Goal: Task Accomplishment & Management: Manage account settings

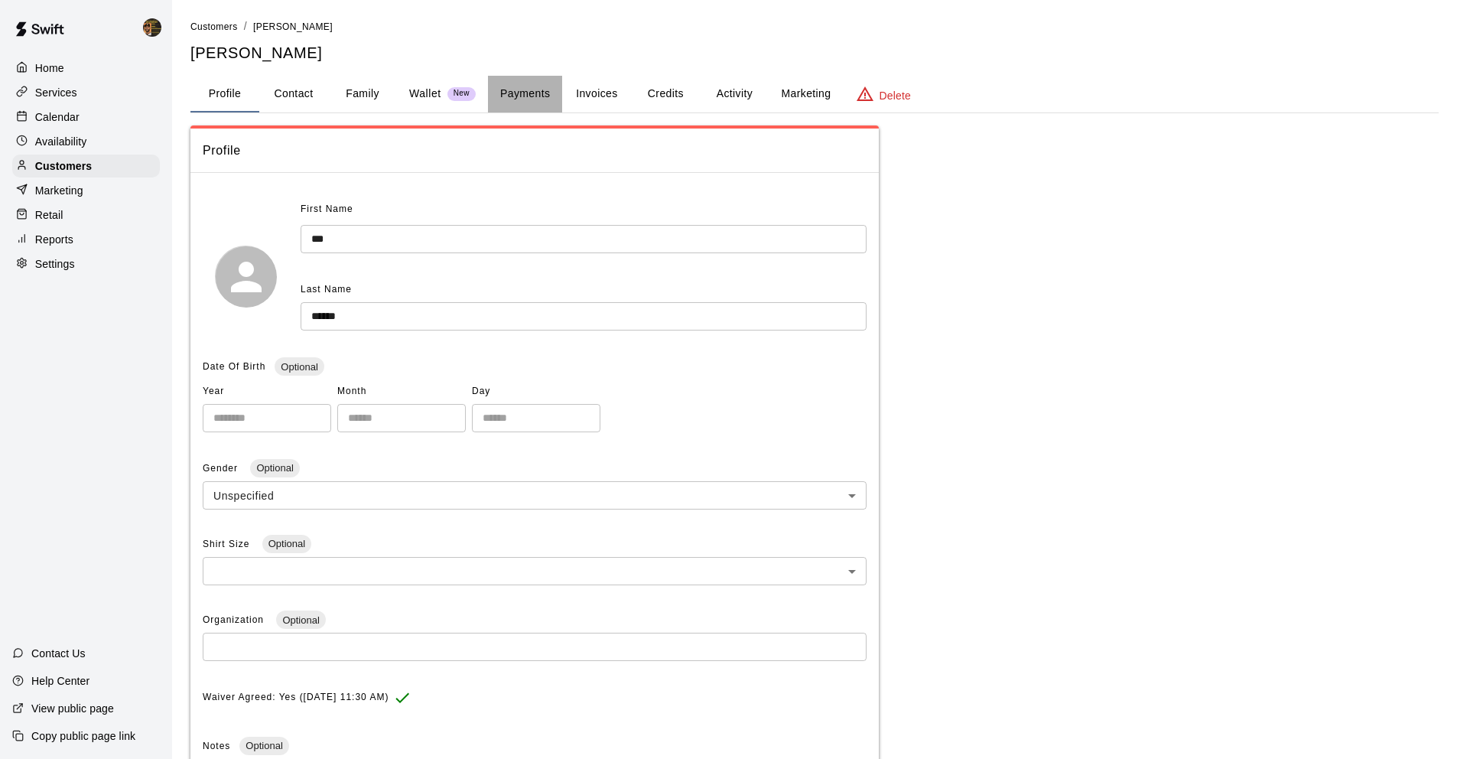
click at [506, 96] on button "Payments" at bounding box center [525, 94] width 74 height 37
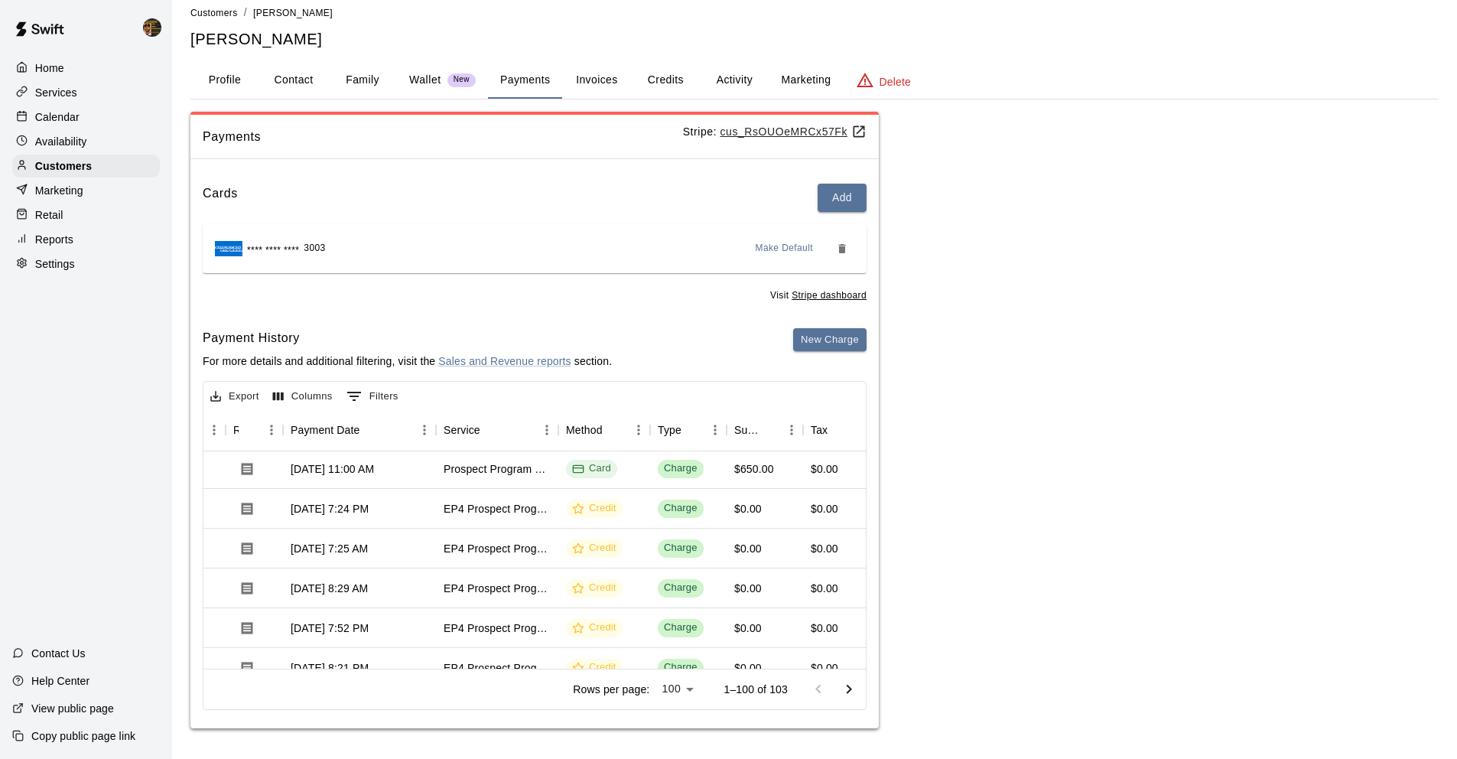
scroll to position [231, 116]
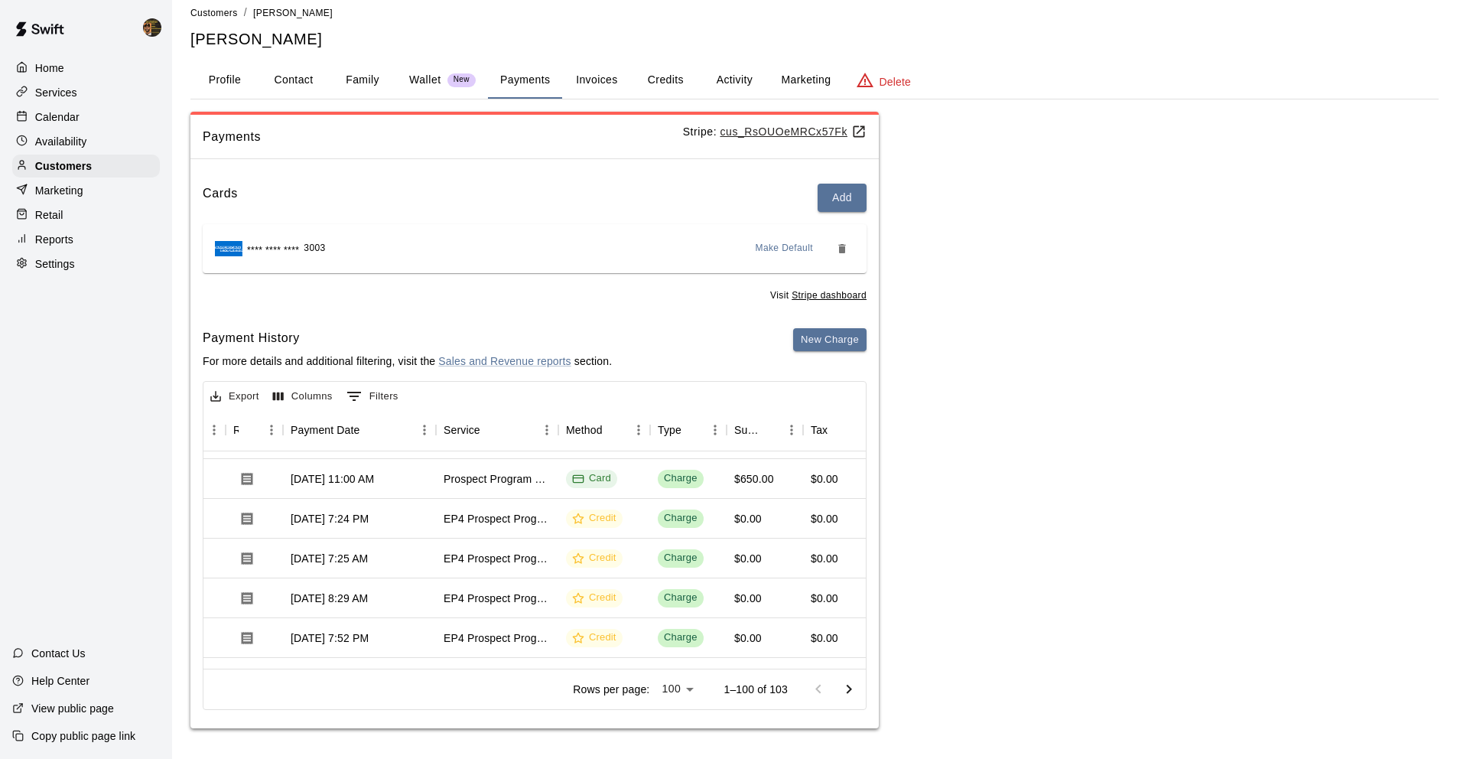
click at [746, 79] on button "Activity" at bounding box center [734, 80] width 69 height 37
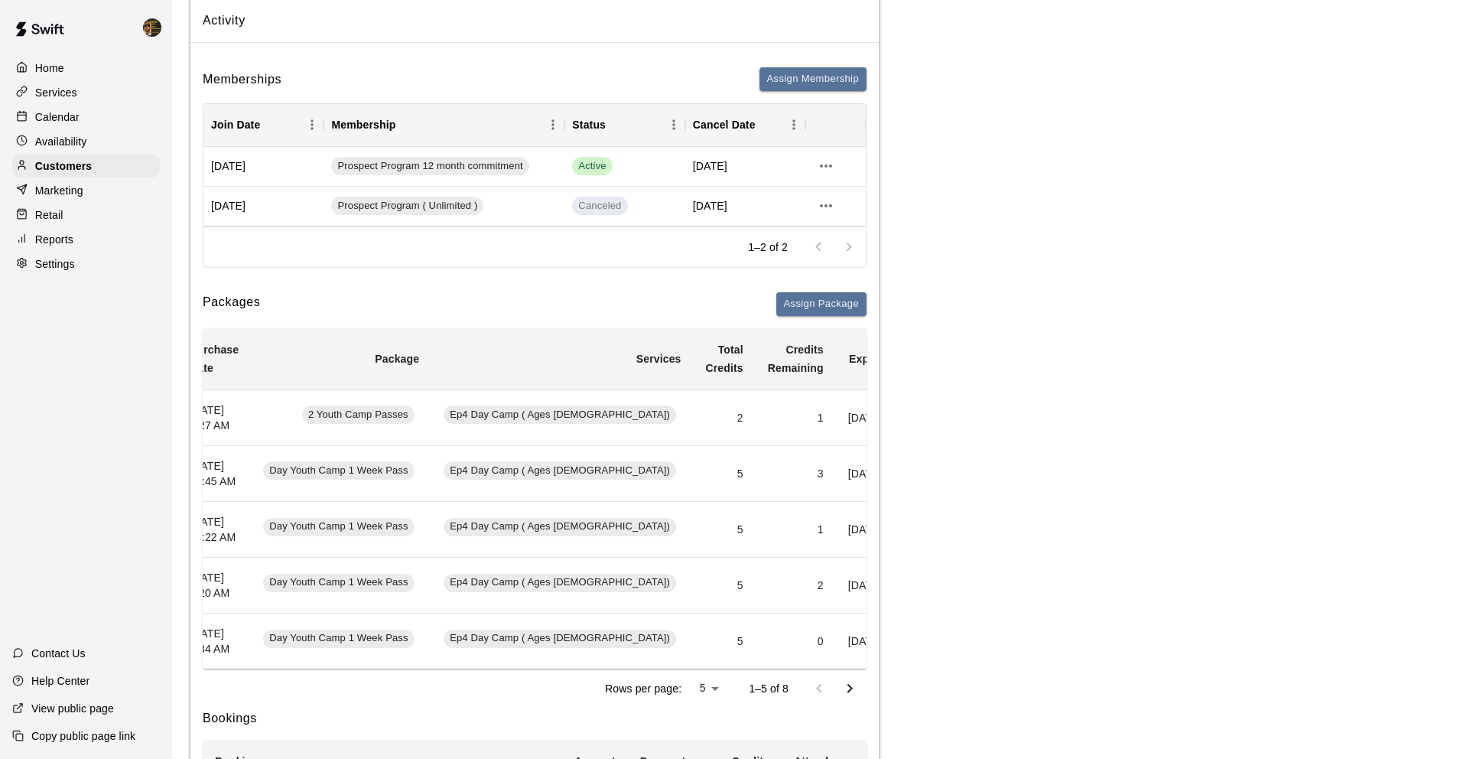
scroll to position [0, 0]
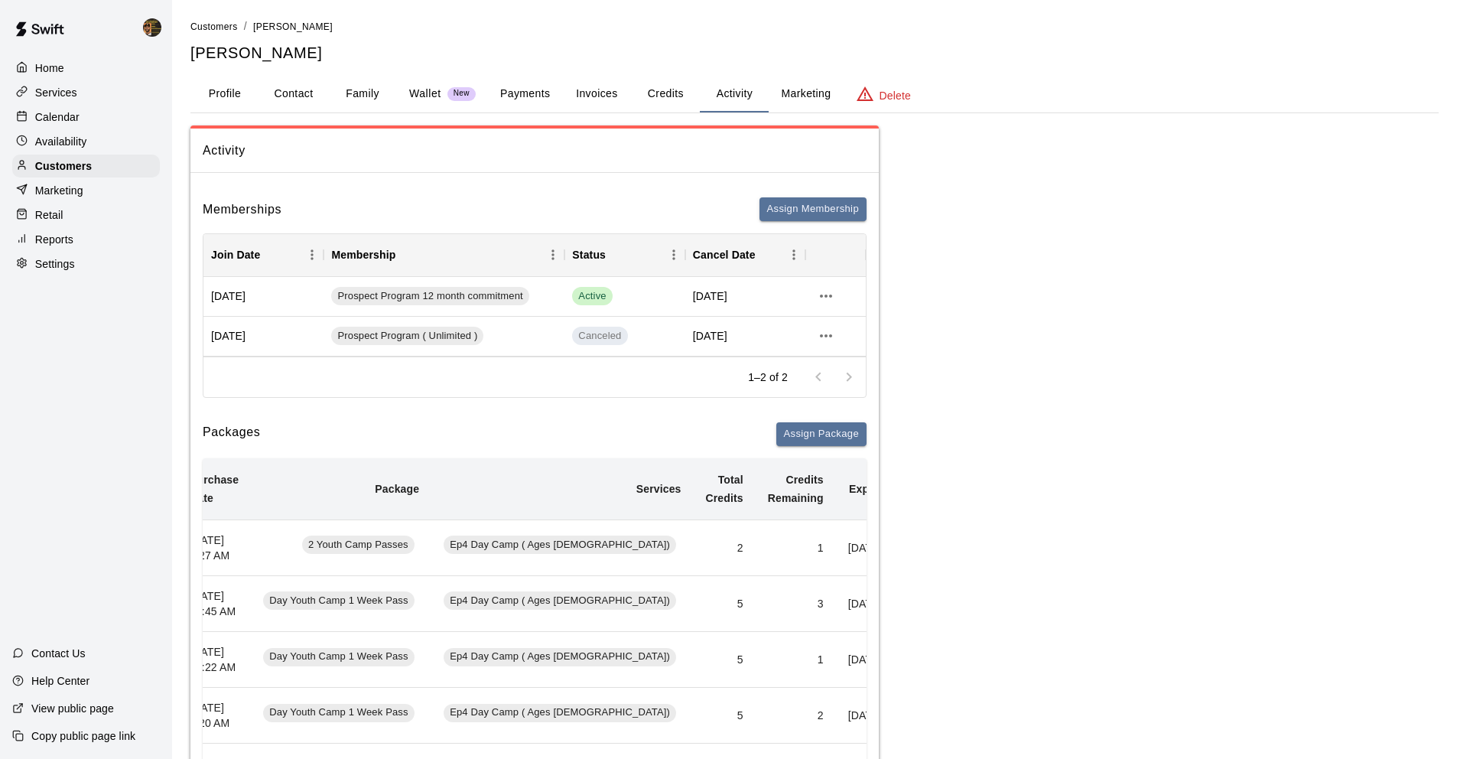
click at [559, 91] on button "Payments" at bounding box center [525, 94] width 74 height 37
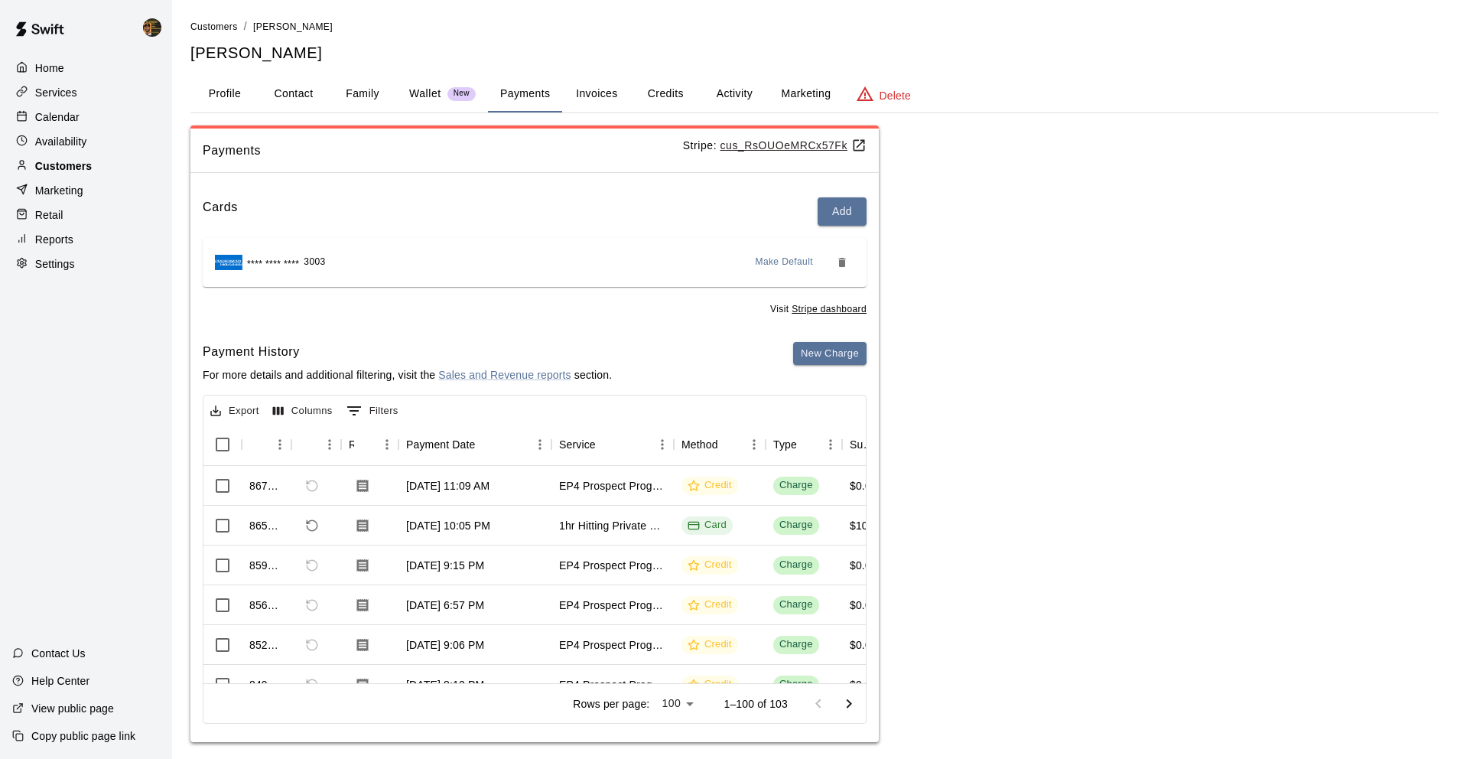
click at [104, 167] on div "Customers" at bounding box center [86, 166] width 148 height 23
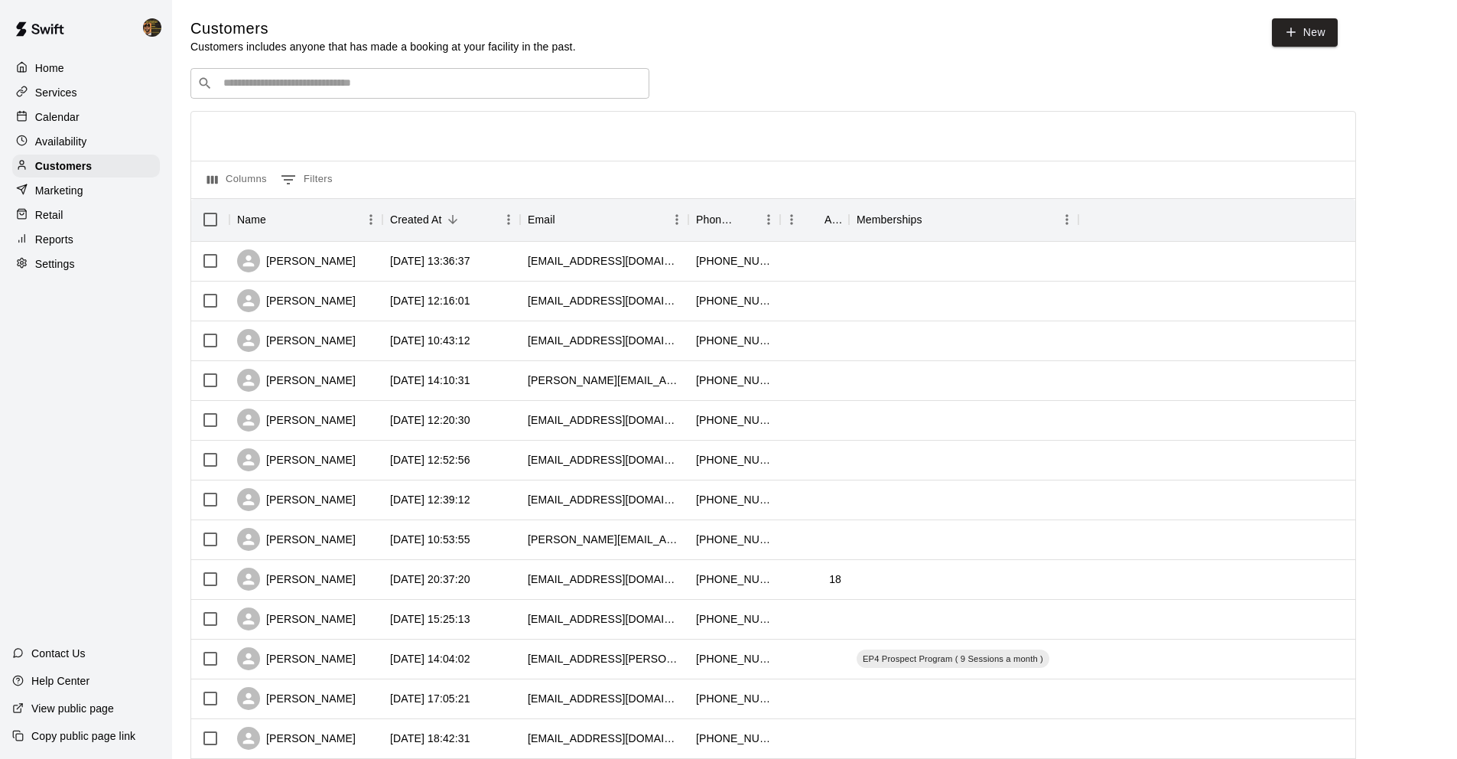
click at [390, 78] on input "Search customers by name or email" at bounding box center [431, 83] width 424 height 15
type input "*"
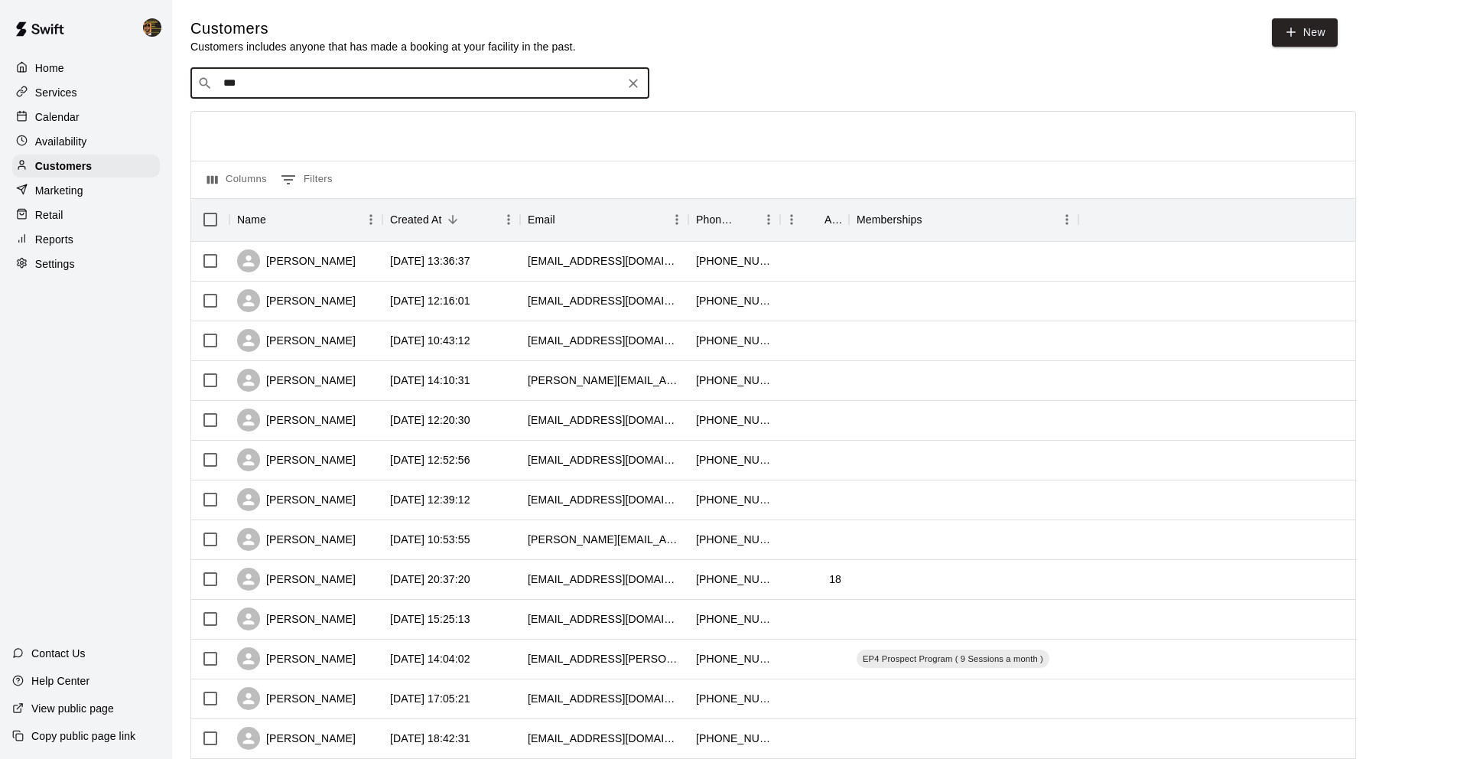
type input "****"
click at [469, 125] on div "[PERSON_NAME] EP4 Prospect Program ( Ep4 Team Membership) [EMAIL_ADDRESS][DOMAI…" at bounding box center [387, 123] width 308 height 33
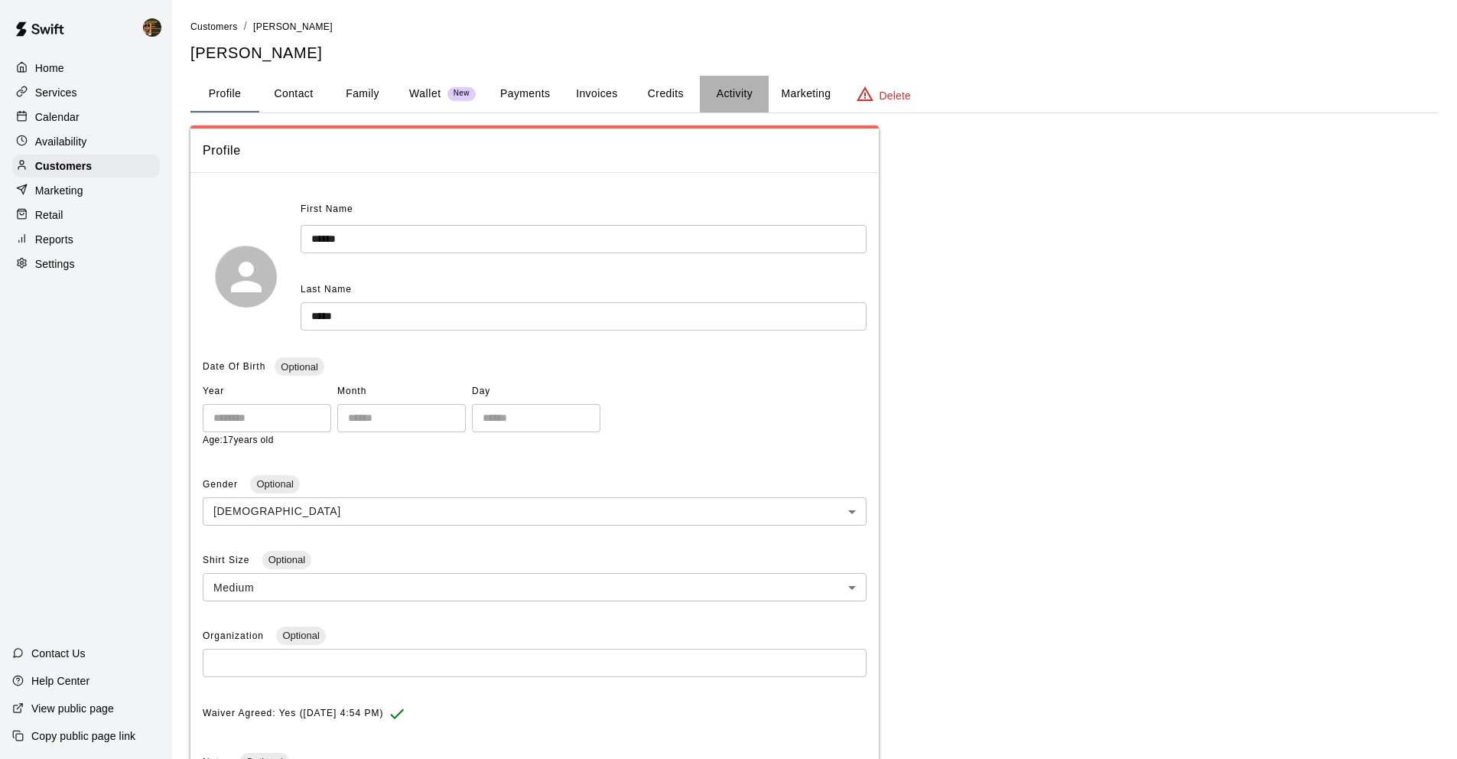
click at [751, 81] on button "Activity" at bounding box center [734, 94] width 69 height 37
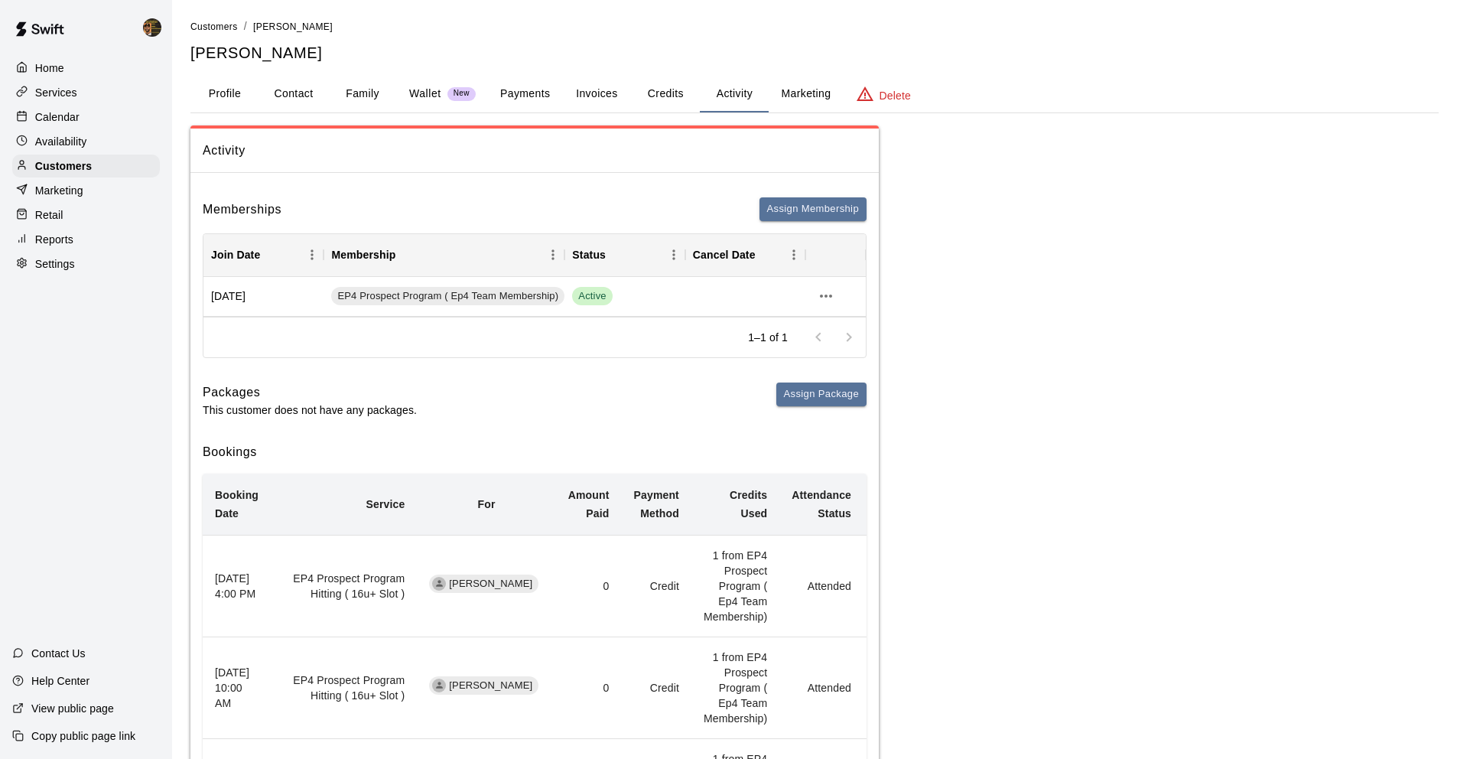
click at [673, 94] on button "Credits" at bounding box center [665, 94] width 69 height 37
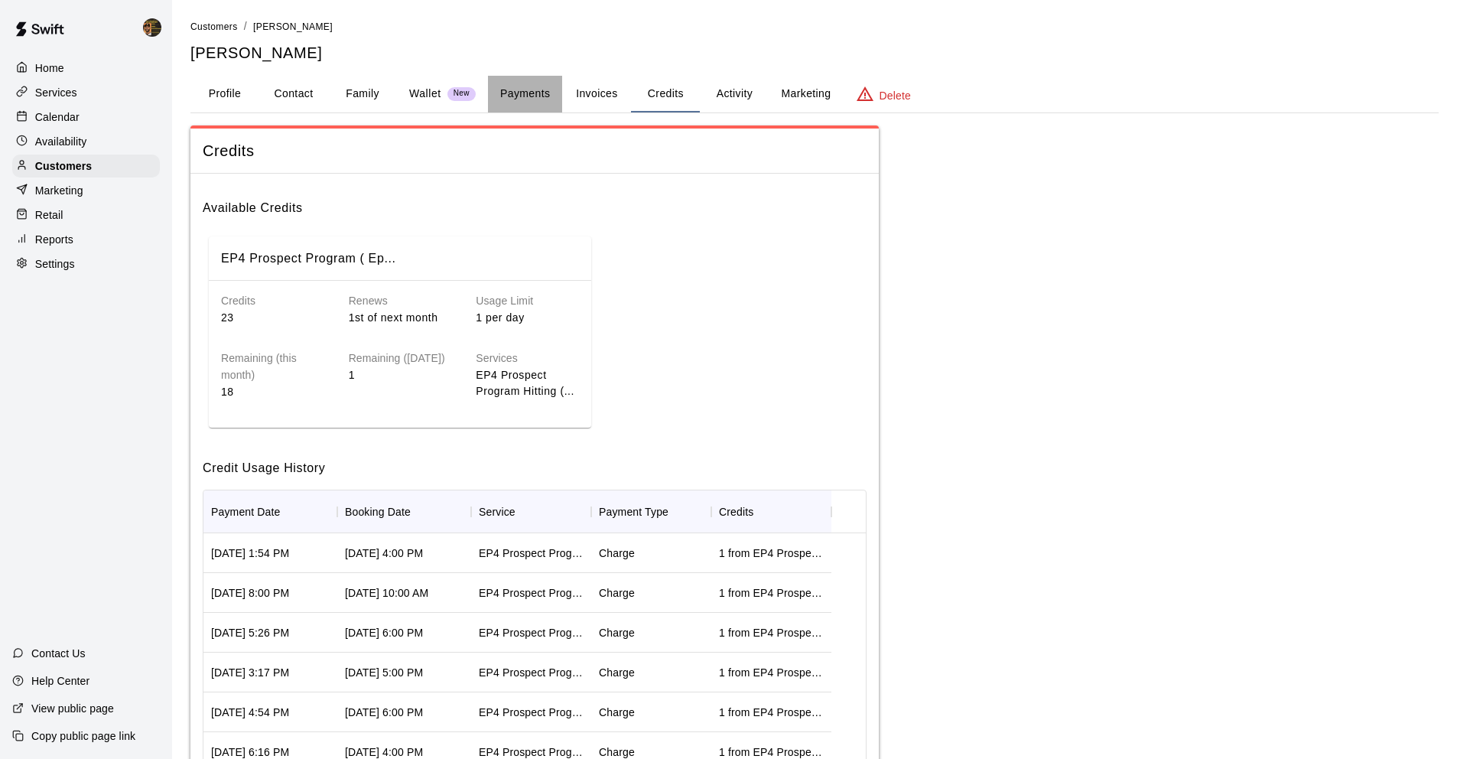
click at [509, 90] on button "Payments" at bounding box center [525, 94] width 74 height 37
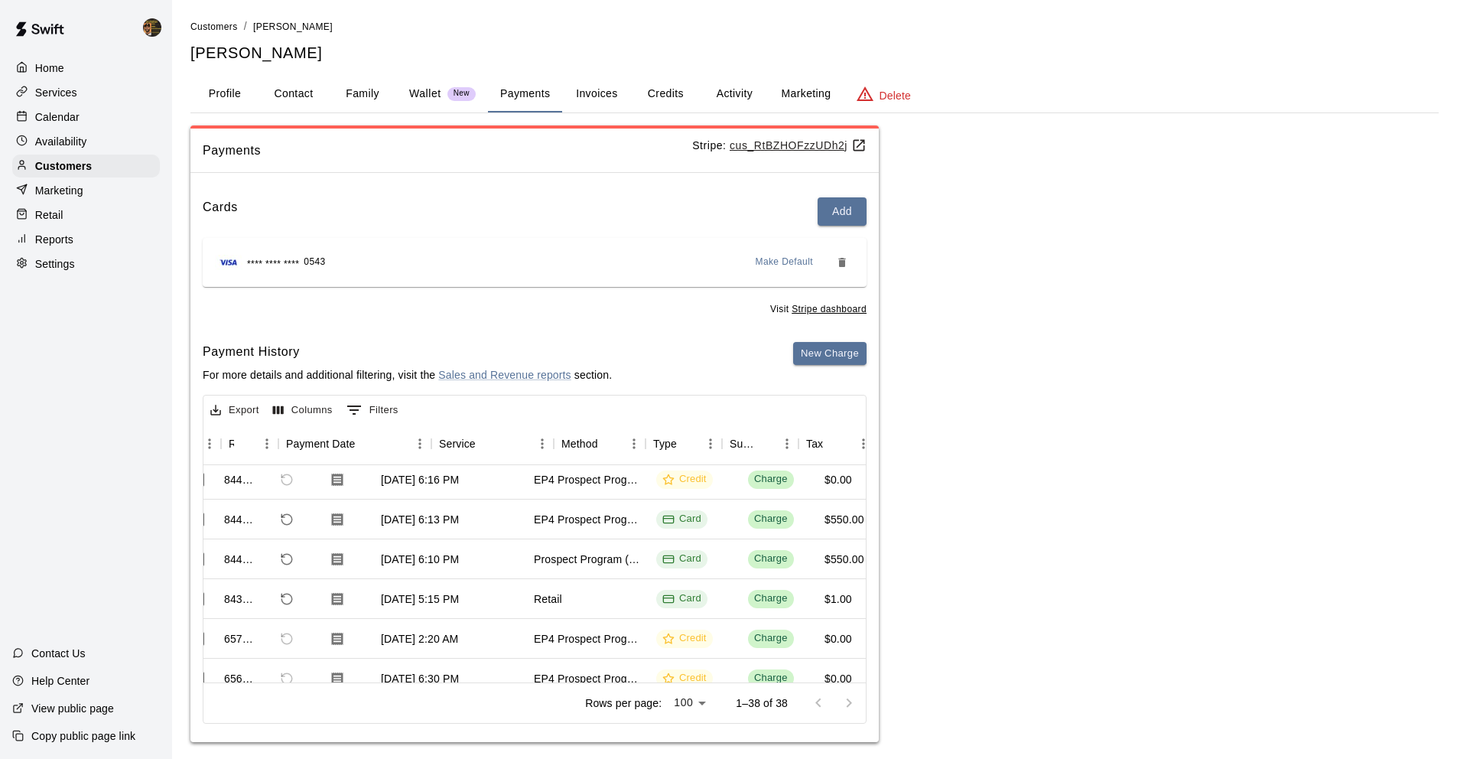
scroll to position [204, 0]
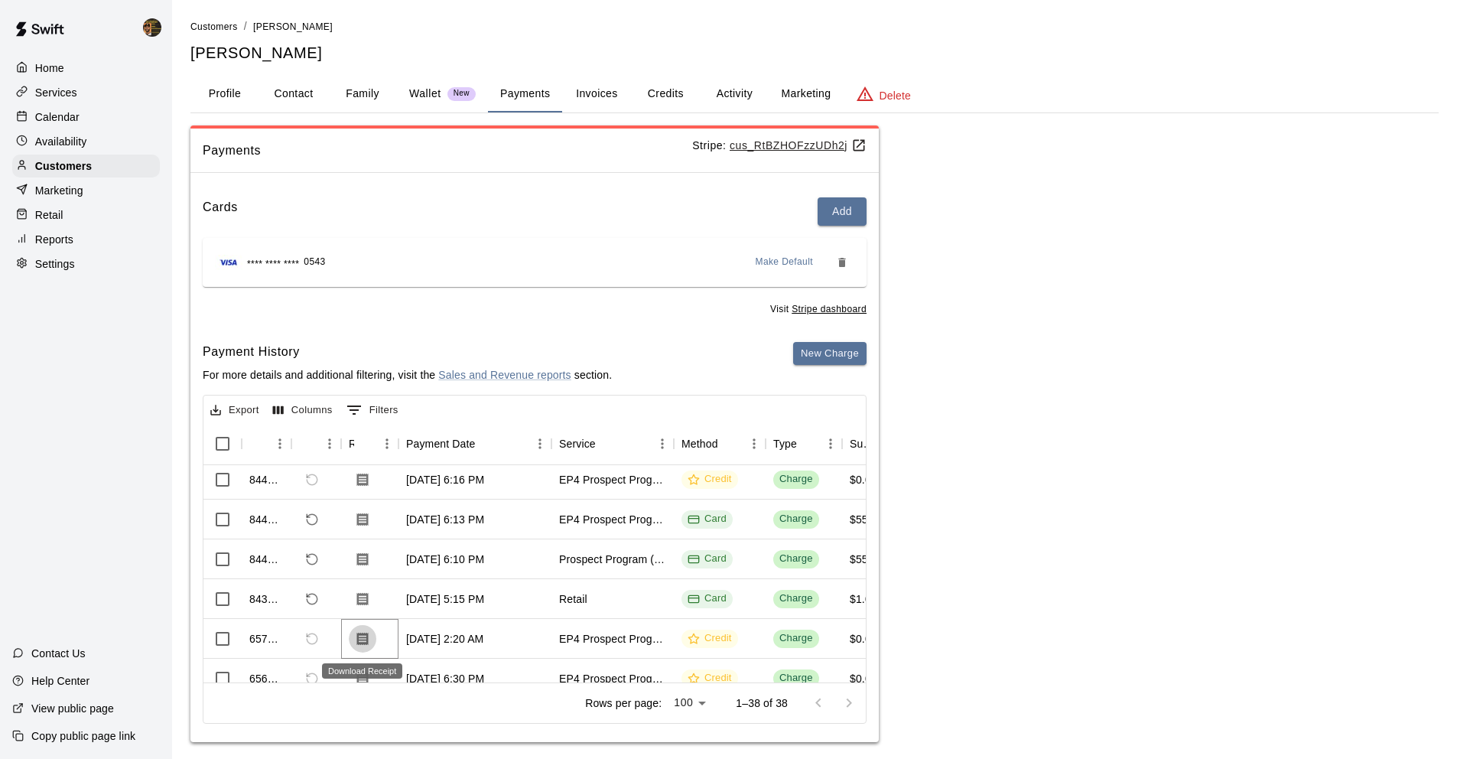
click at [370, 646] on button "Download Receipt" at bounding box center [363, 639] width 28 height 28
click at [331, 667] on body "Home Services Calendar Availability Customers Marketing Retail Reports Settings…" at bounding box center [728, 386] width 1457 height 773
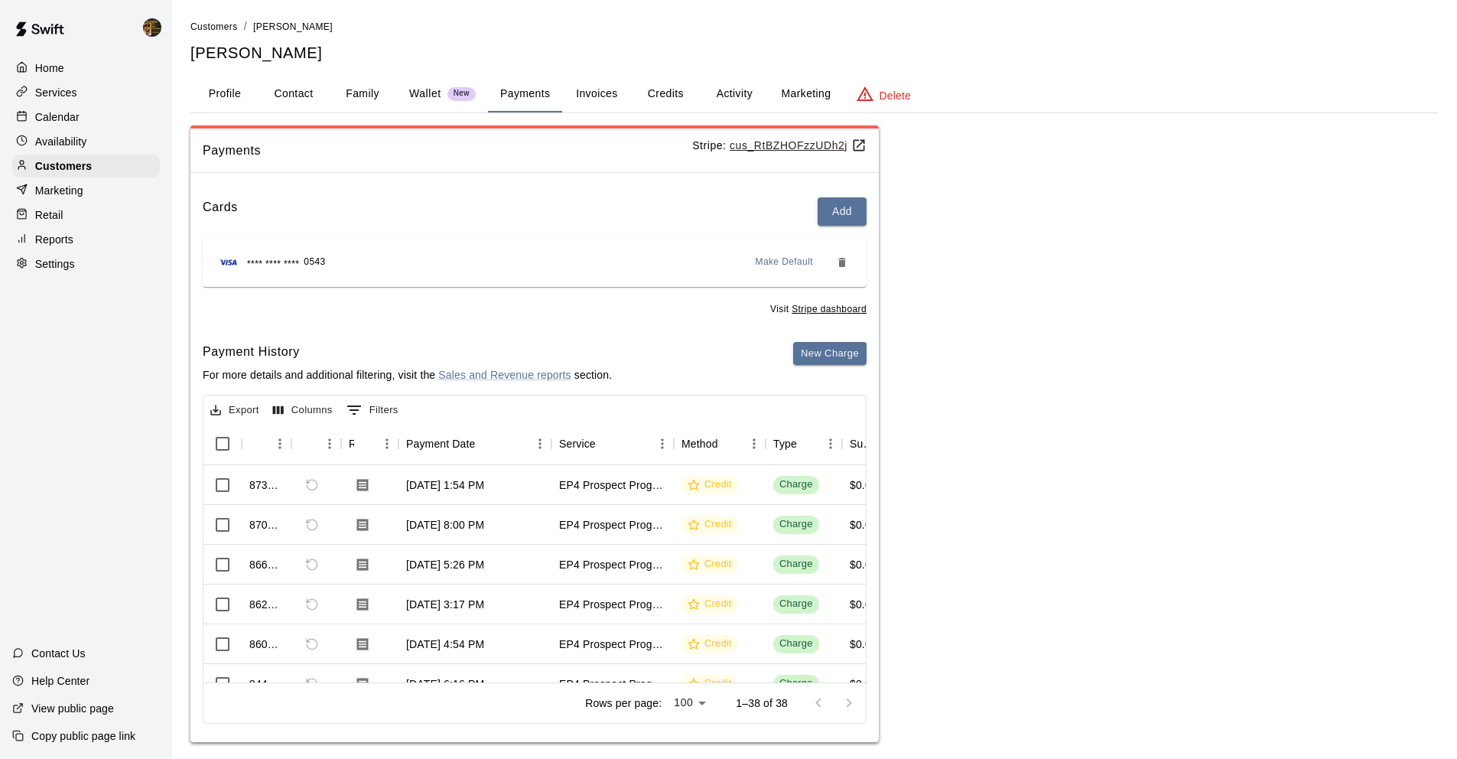
scroll to position [0, 0]
click at [311, 664] on div "Refund payment" at bounding box center [312, 672] width 77 height 28
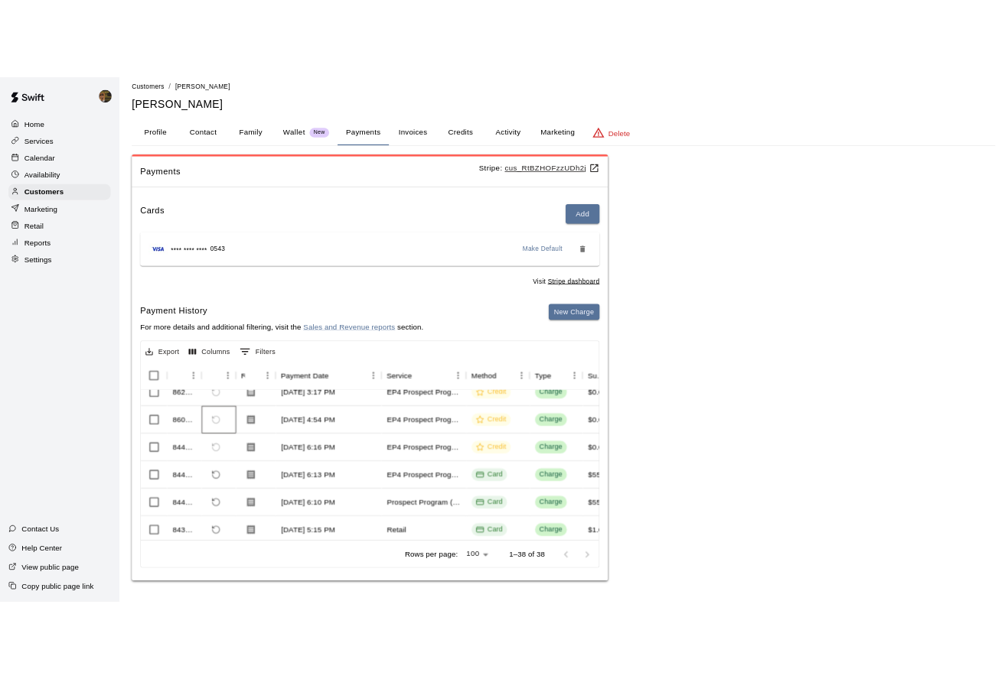
scroll to position [146, 0]
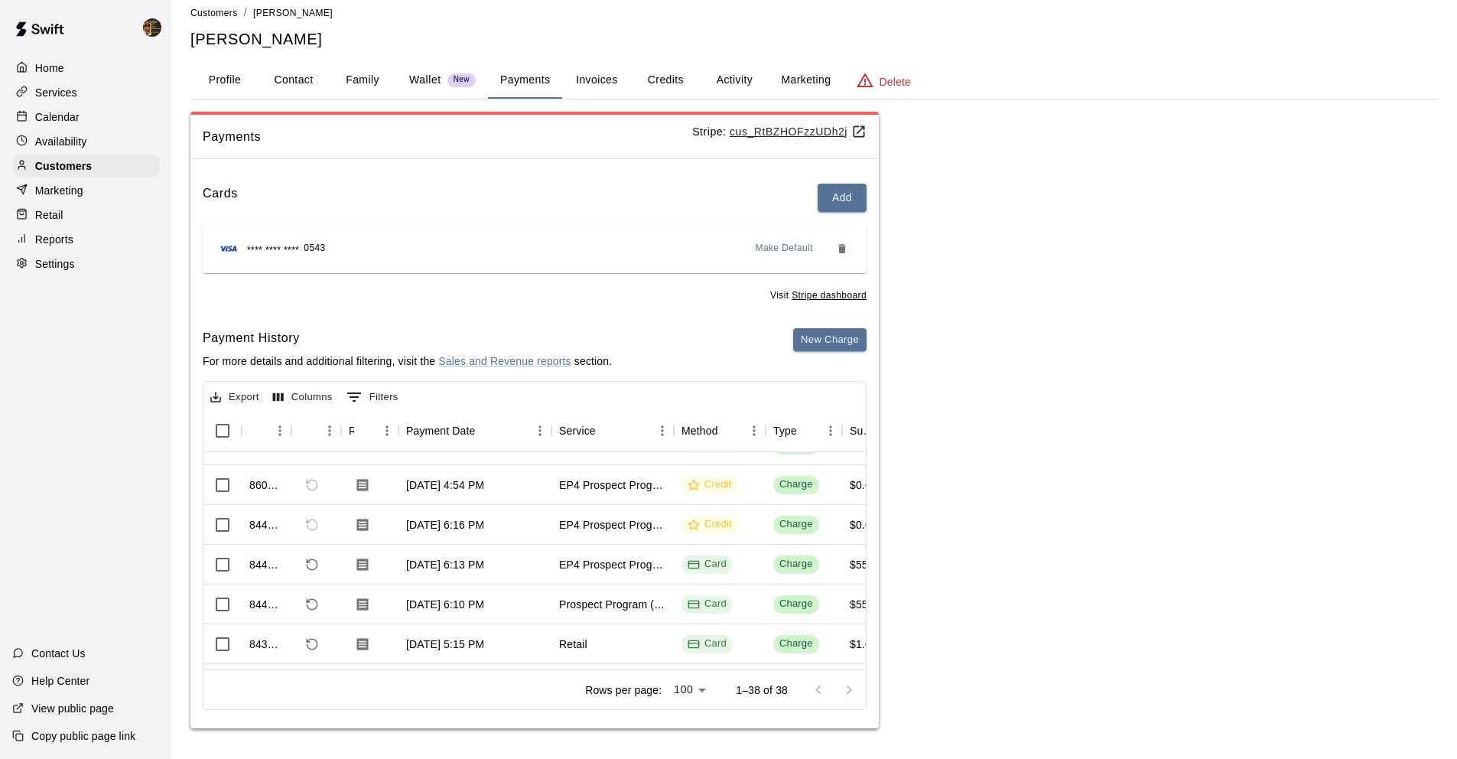
click at [1433, 758] on div at bounding box center [728, 759] width 1457 height 0
click at [1422, 758] on div at bounding box center [728, 759] width 1457 height 0
